Goal: Go to known website: Go to known website

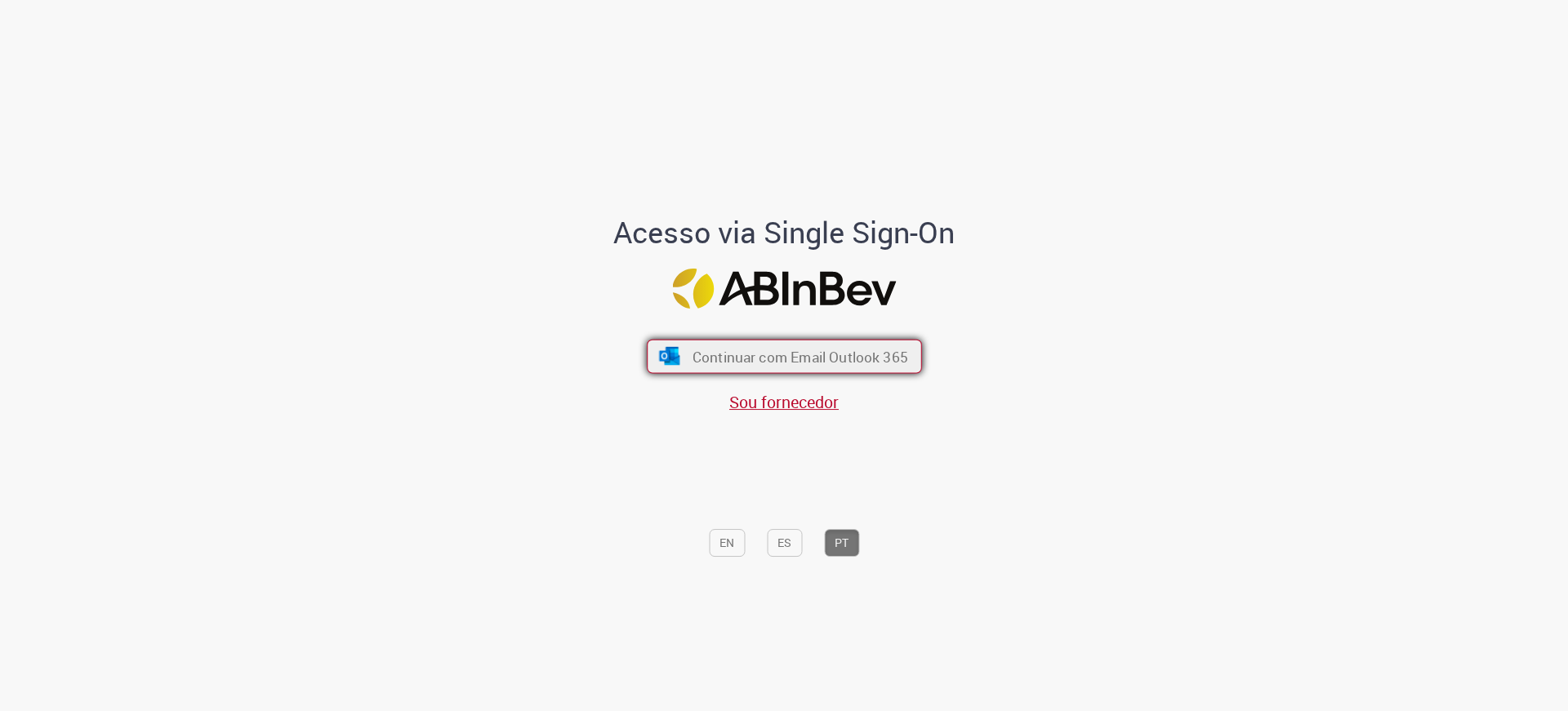
click at [853, 357] on span "Continuar com Email Outlook 365" at bounding box center [800, 356] width 216 height 19
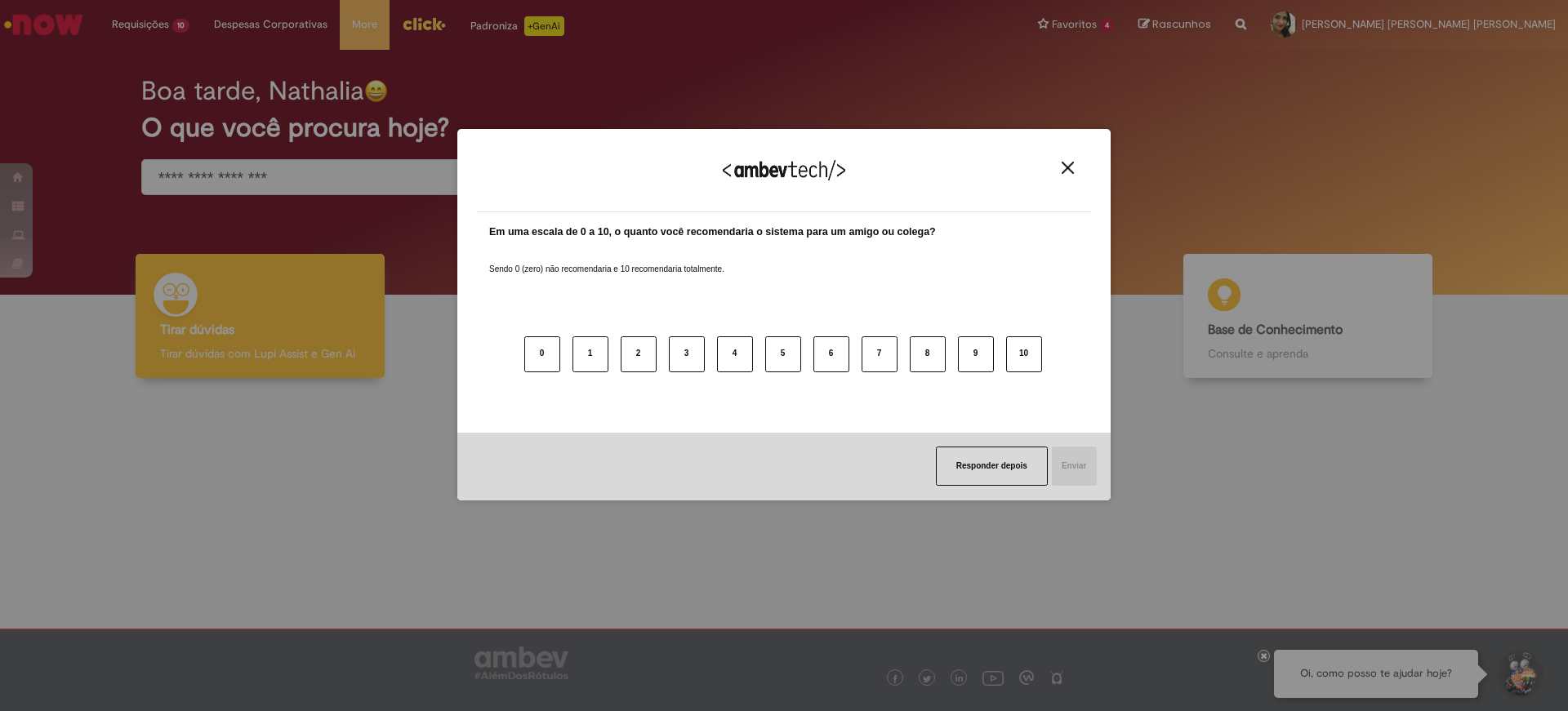
click at [1065, 169] on img "Close" at bounding box center [1068, 168] width 12 height 12
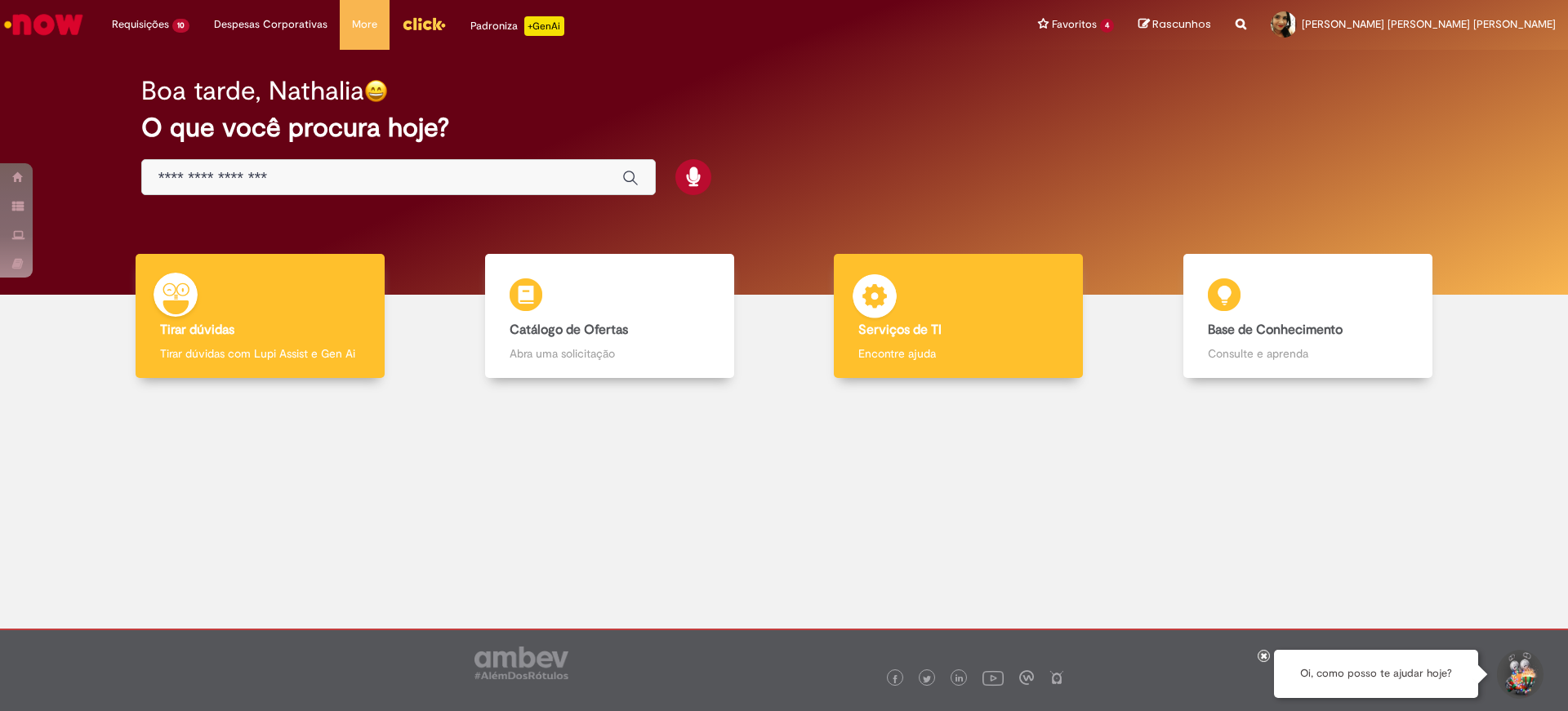
click at [899, 322] on img at bounding box center [874, 299] width 49 height 49
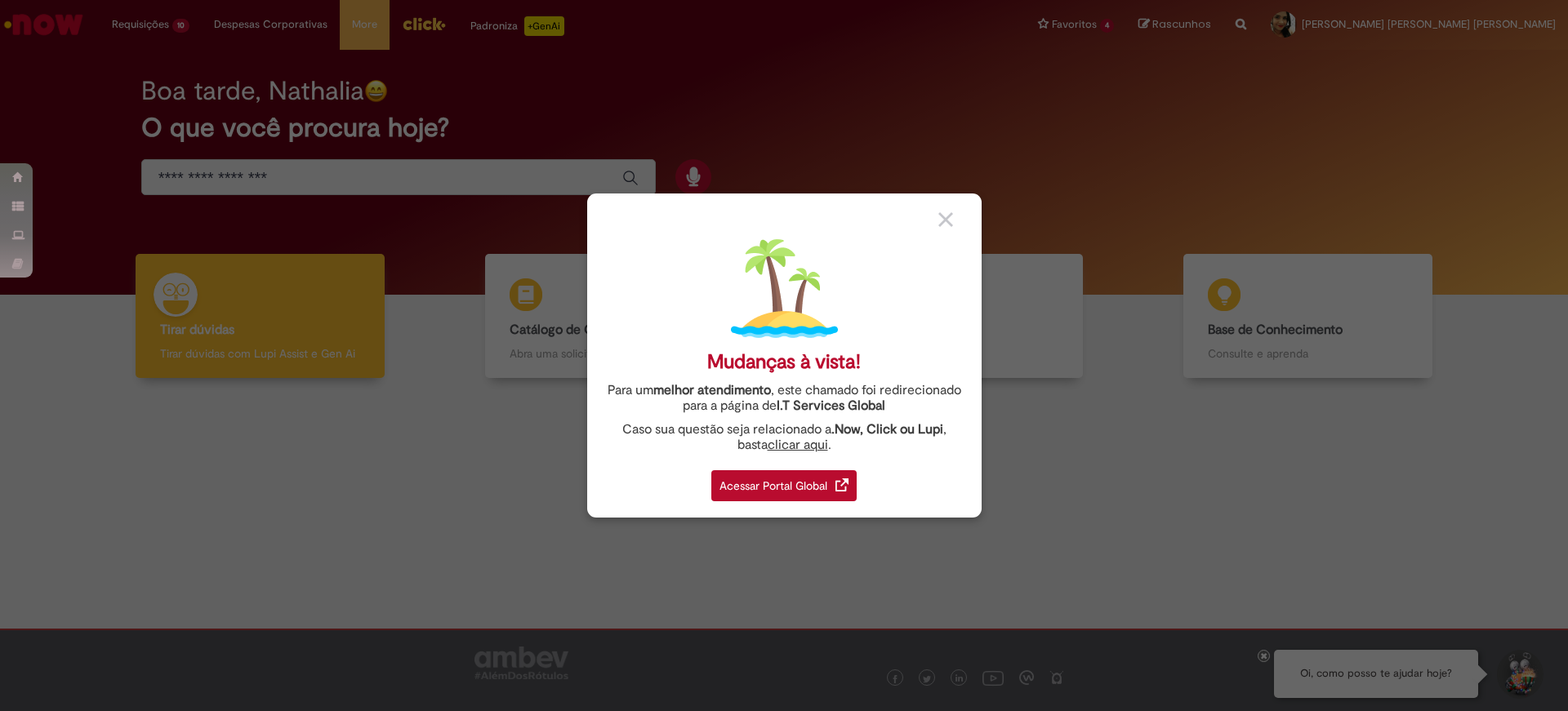
click at [774, 476] on div "Acessar Portal Global" at bounding box center [784, 485] width 145 height 31
